Goal: Task Accomplishment & Management: Complete application form

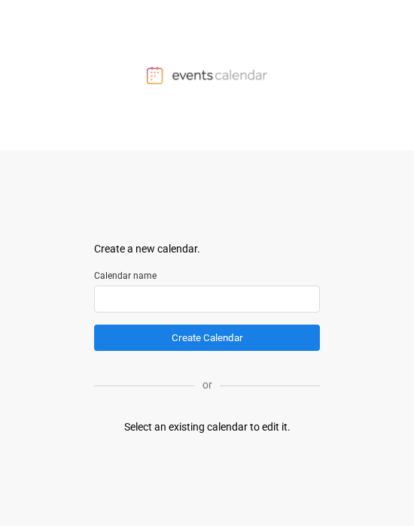
click at [193, 302] on input "text" at bounding box center [207, 299] width 226 height 27
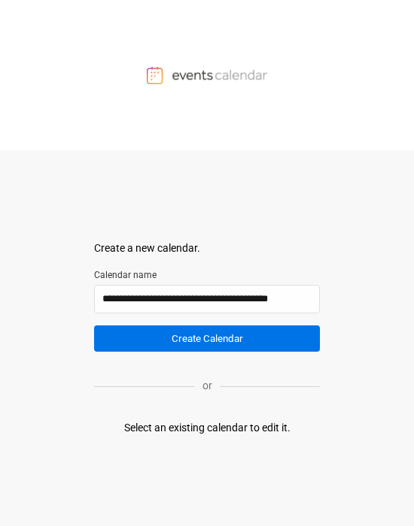
type input "**********"
click at [221, 342] on button "Create Calendar" at bounding box center [207, 339] width 226 height 26
